Goal: Task Accomplishment & Management: Complete application form

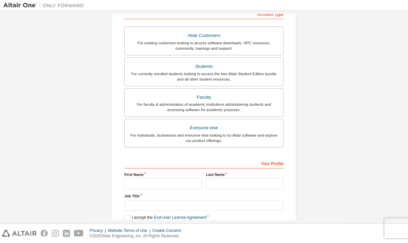
scroll to position [148, 0]
